Goal: Register for event/course

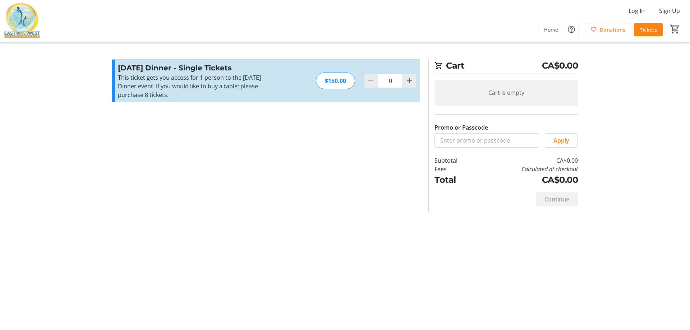
click at [339, 84] on div "$150.00" at bounding box center [335, 81] width 39 height 17
click at [348, 81] on div "$150.00" at bounding box center [335, 81] width 39 height 17
click at [335, 79] on div "$150.00" at bounding box center [335, 81] width 39 height 17
click at [336, 81] on div "$150.00" at bounding box center [335, 81] width 39 height 17
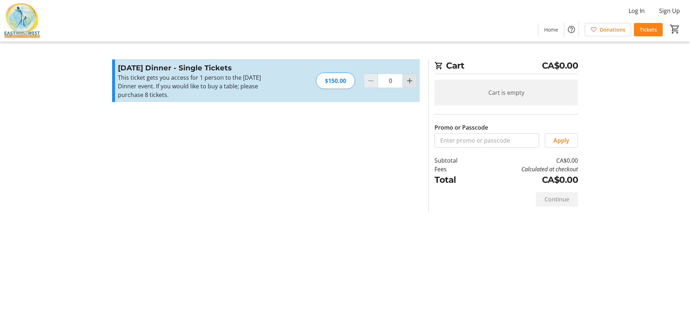
click at [408, 82] on mat-icon "Increment by one" at bounding box center [410, 81] width 9 height 9
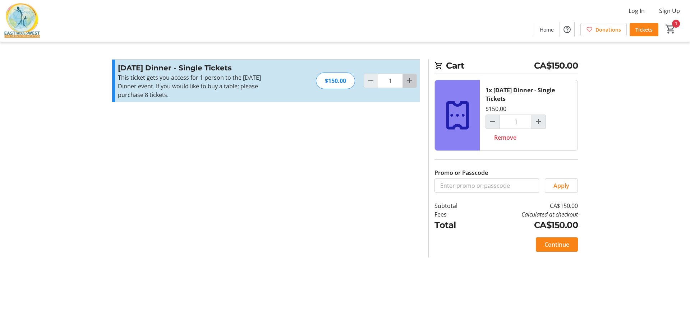
click at [408, 81] on mat-icon "Increment by one" at bounding box center [410, 81] width 9 height 9
type input "2"
